Goal: Task Accomplishment & Management: Complete application form

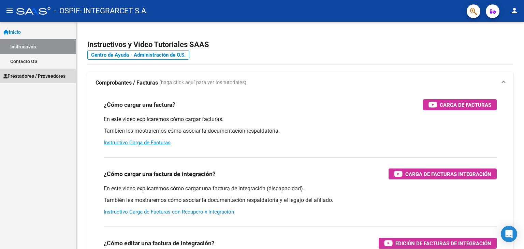
click at [31, 75] on span "Prestadores / Proveedores" at bounding box center [34, 76] width 62 height 8
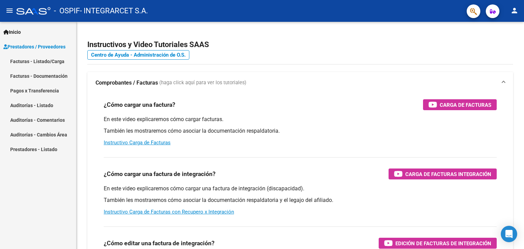
click at [34, 64] on link "Facturas - Listado/Carga" at bounding box center [38, 61] width 76 height 15
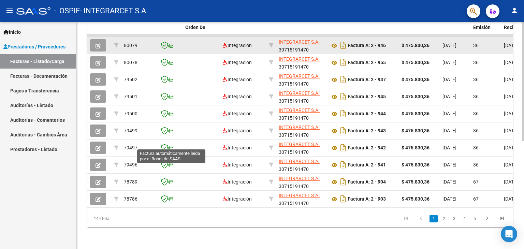
scroll to position [35, 0]
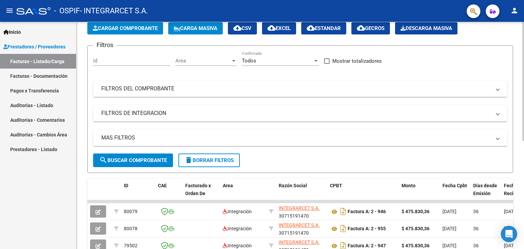
click at [134, 28] on span "Cargar Comprobante" at bounding box center [125, 28] width 65 height 6
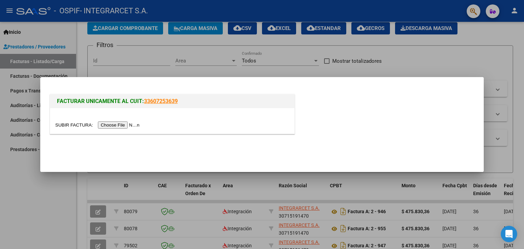
click at [128, 127] on input "file" at bounding box center [98, 125] width 86 height 7
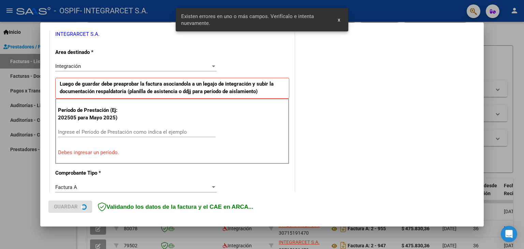
scroll to position [156, 0]
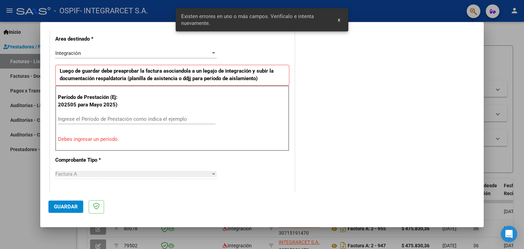
click at [105, 115] on div "Ingrese el Período de Prestación como indica el ejemplo" at bounding box center [137, 119] width 158 height 10
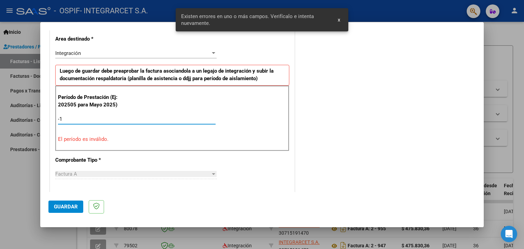
type input "-2"
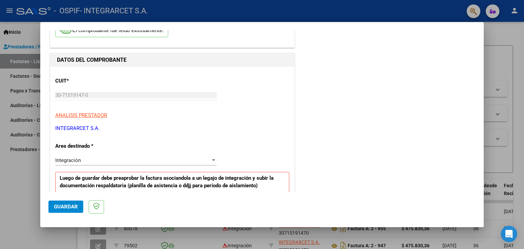
scroll to position [117, 0]
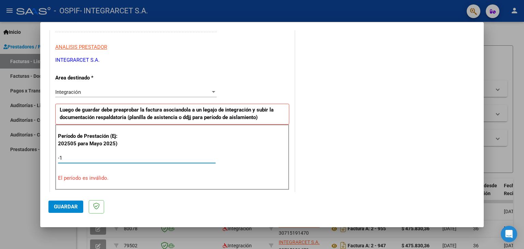
type input "-2"
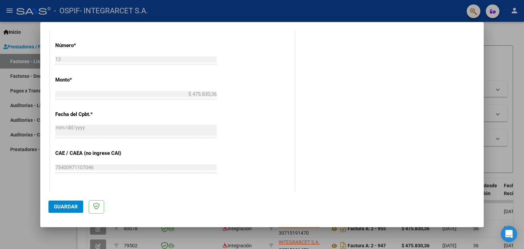
scroll to position [424, 0]
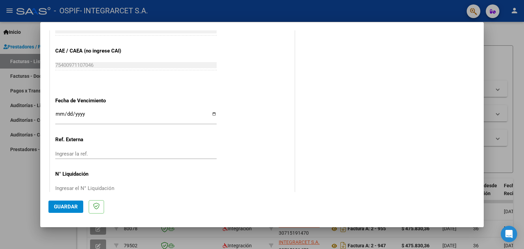
type input "202509"
click at [98, 118] on input "Ingresar la fecha" at bounding box center [135, 116] width 161 height 11
click at [209, 116] on input "Ingresar la fecha" at bounding box center [135, 116] width 161 height 11
click at [213, 112] on input "Ingresar la fecha" at bounding box center [135, 116] width 161 height 11
type input "[DATE]"
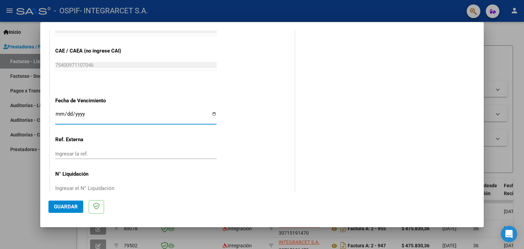
scroll to position [288, 0]
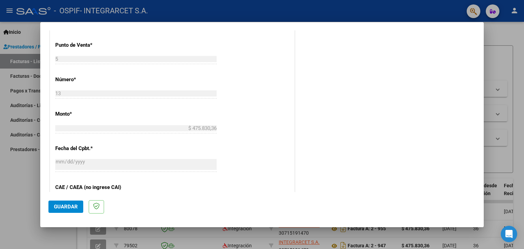
click at [65, 206] on span "Guardar" at bounding box center [66, 207] width 24 height 6
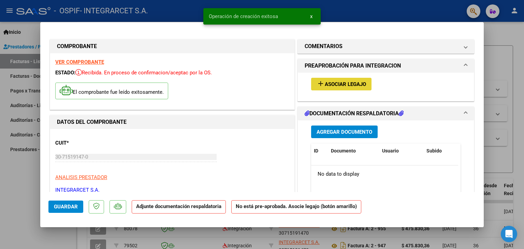
click at [343, 83] on span "Asociar Legajo" at bounding box center [345, 84] width 41 height 6
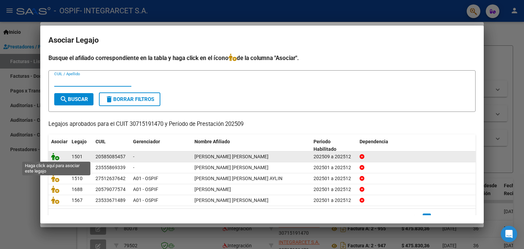
click at [52, 159] on icon at bounding box center [55, 157] width 8 height 8
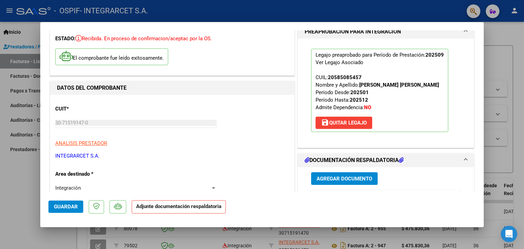
scroll to position [68, 0]
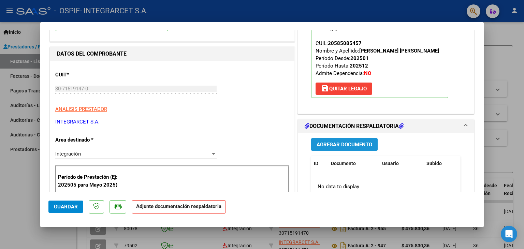
click at [341, 147] on span "Agregar Documento" at bounding box center [345, 145] width 56 height 6
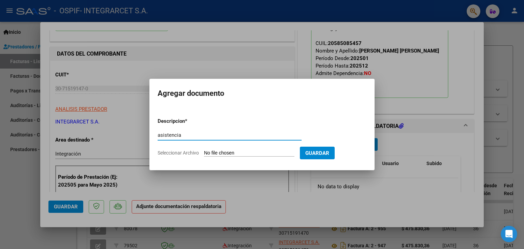
type input "asistencia"
click at [228, 154] on input "Seleccionar Archivo" at bounding box center [249, 153] width 90 height 6
type input "C:\fakepath\Asistencia [PERSON_NAME]....pdf"
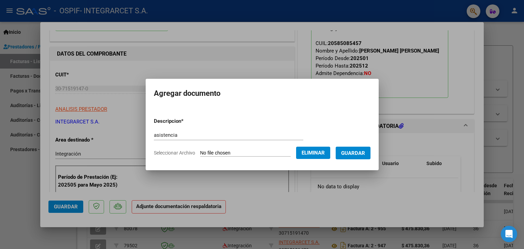
click at [361, 155] on span "Guardar" at bounding box center [353, 153] width 24 height 6
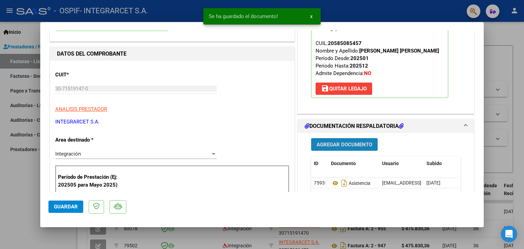
click at [349, 149] on button "Agregar Documento" at bounding box center [344, 144] width 67 height 13
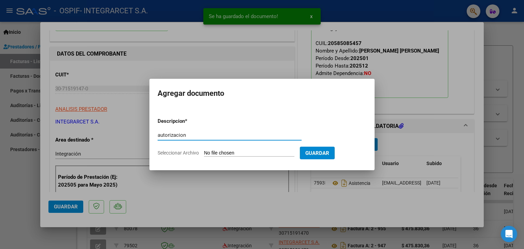
type input "autorizacion"
click at [221, 155] on input "Seleccionar Archivo" at bounding box center [249, 153] width 90 height 6
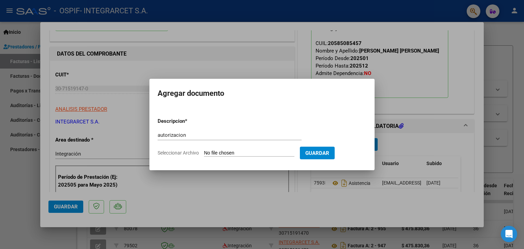
type input "C:\fakepath\autorizacion [PERSON_NAME].pdf"
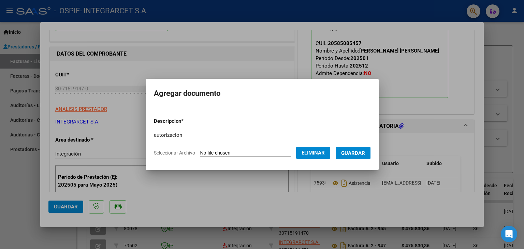
click at [365, 156] on span "Guardar" at bounding box center [353, 153] width 24 height 6
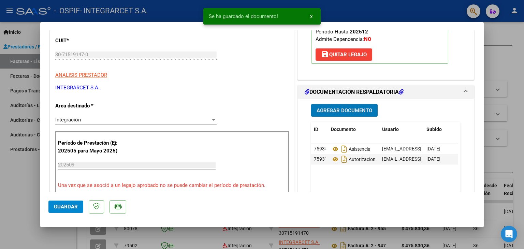
scroll to position [137, 0]
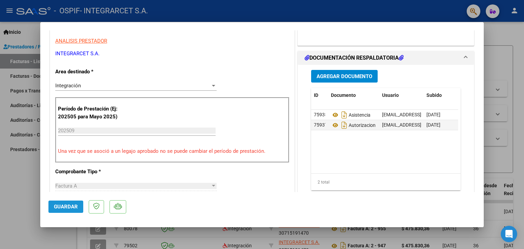
click at [68, 206] on span "Guardar" at bounding box center [66, 207] width 24 height 6
click at [59, 205] on span "Guardar" at bounding box center [66, 207] width 24 height 6
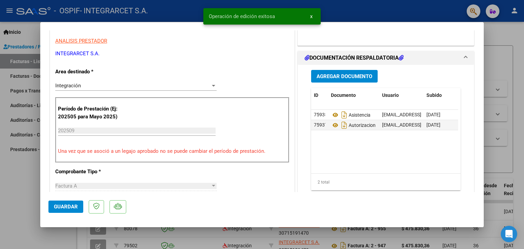
click at [17, 201] on div at bounding box center [262, 124] width 524 height 249
type input "$ 0,00"
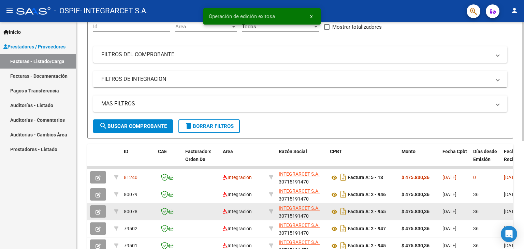
scroll to position [104, 0]
